Goal: Obtain resource: Download file/media

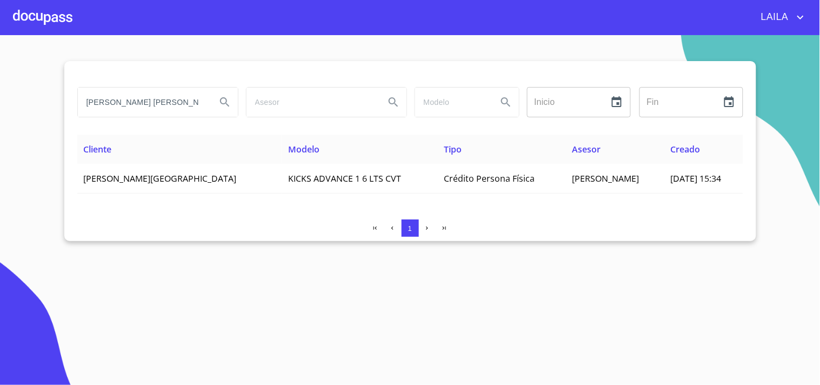
click at [150, 103] on input "[PERSON_NAME] [PERSON_NAME]" at bounding box center [143, 102] width 130 height 29
type input "[PERSON_NAME]"
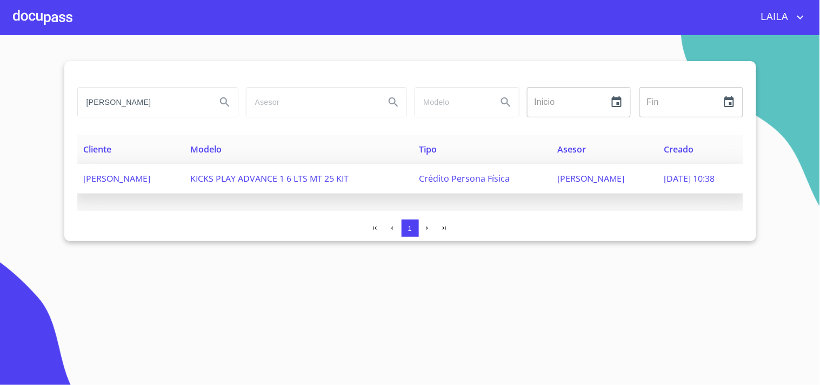
click at [139, 177] on span "[PERSON_NAME]" at bounding box center [117, 178] width 67 height 12
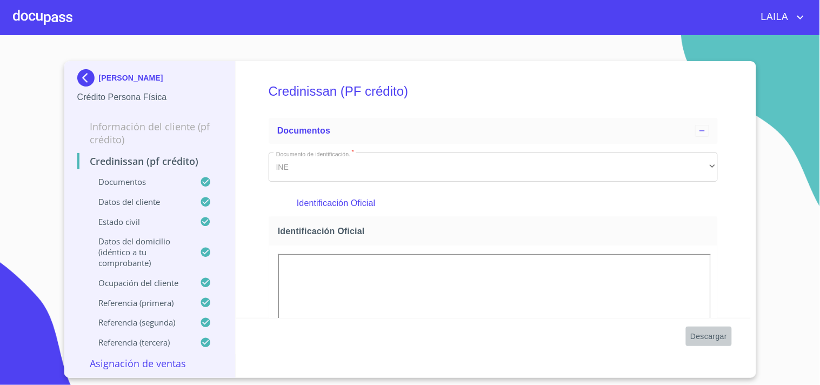
click at [698, 335] on span "Descargar" at bounding box center [708, 337] width 37 height 14
click at [86, 74] on img at bounding box center [88, 77] width 22 height 17
